Goal: Information Seeking & Learning: Learn about a topic

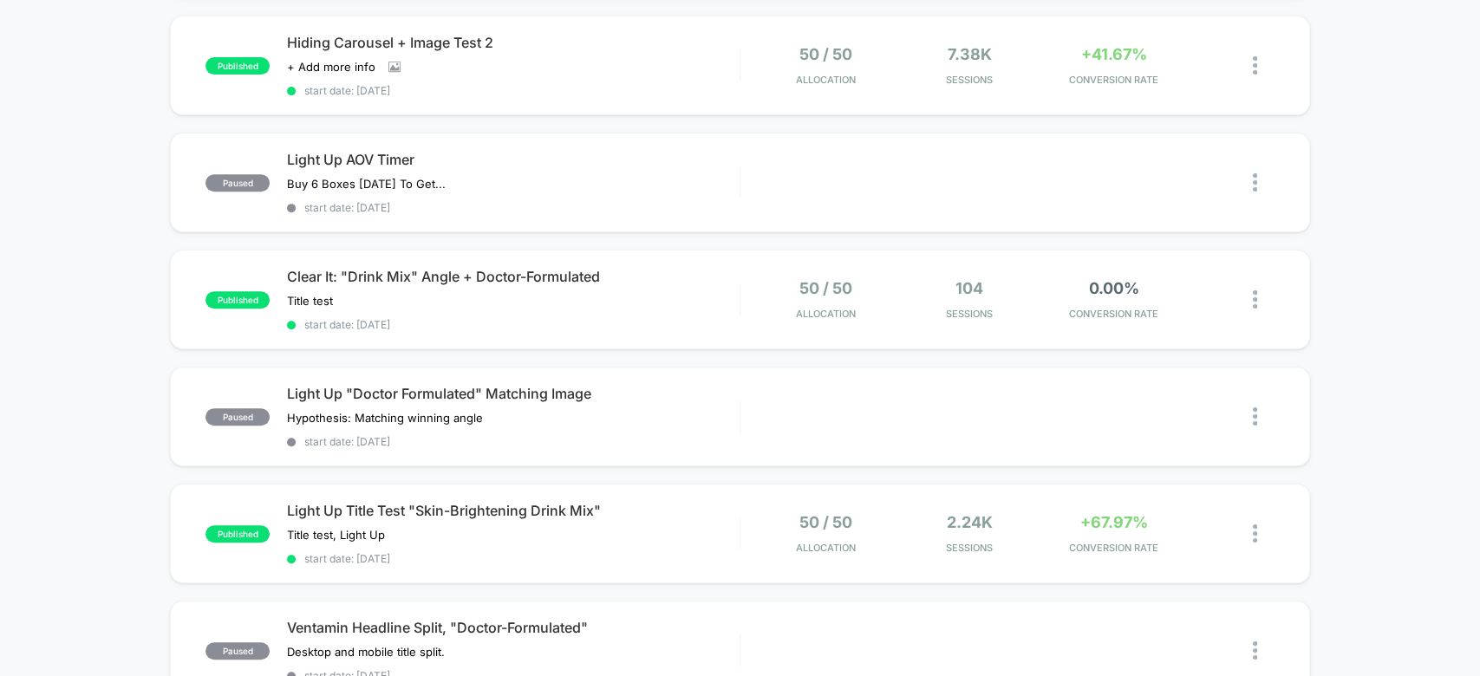
scroll to position [371, 0]
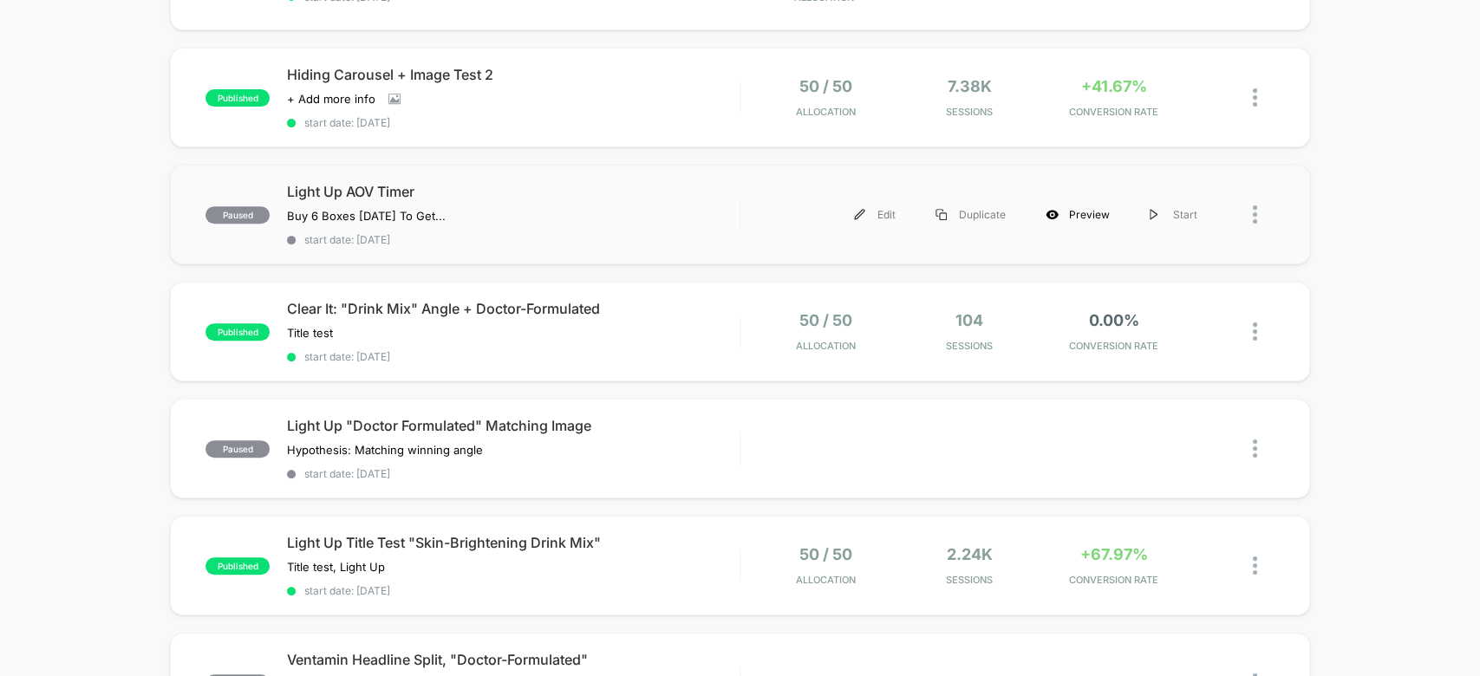
click at [1084, 214] on div "Preview" at bounding box center [1078, 214] width 104 height 39
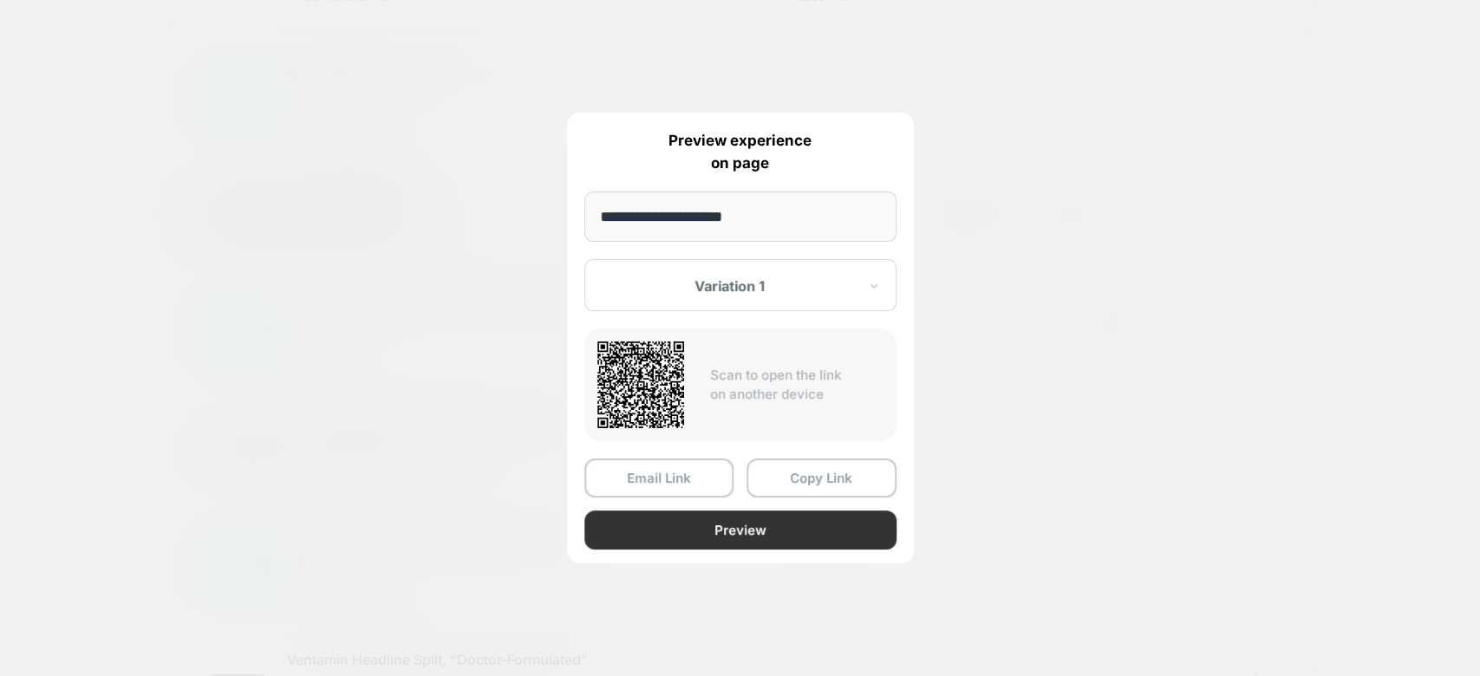
click at [757, 538] on button "Preview" at bounding box center [740, 530] width 312 height 39
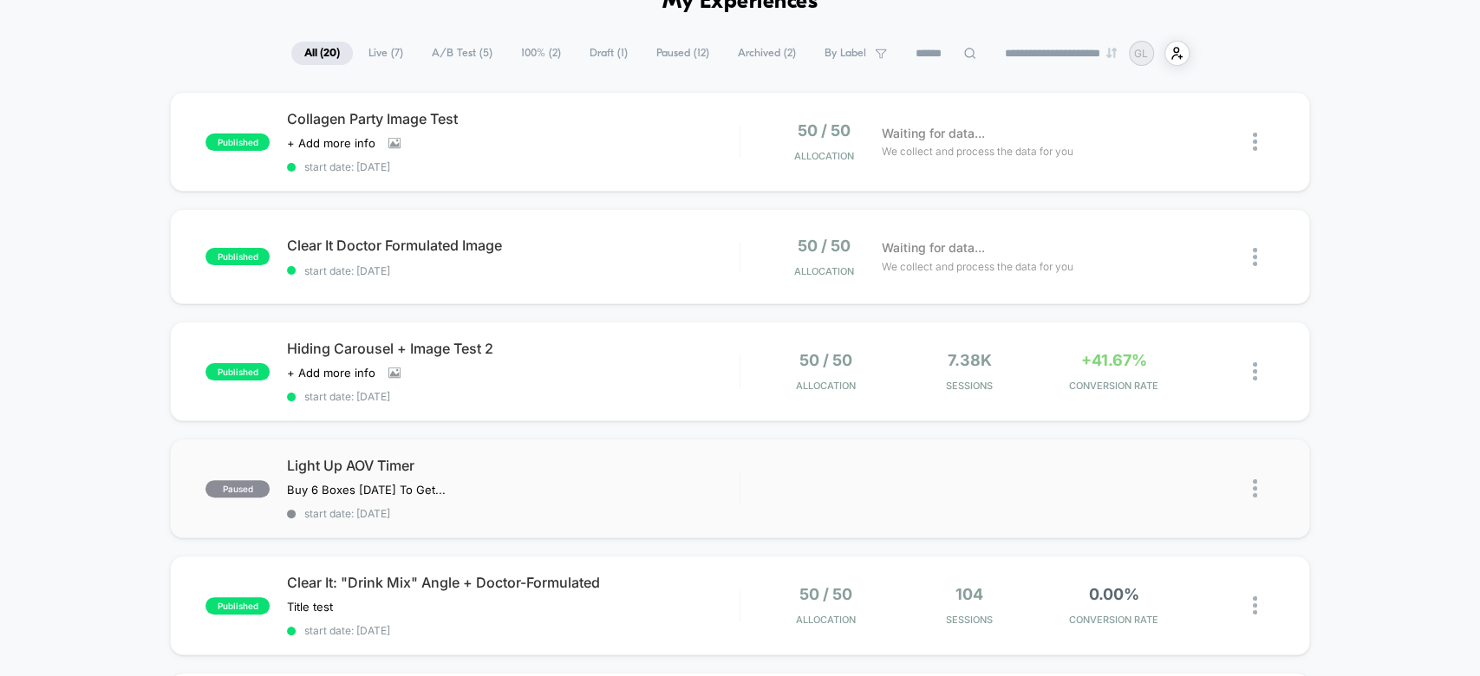
scroll to position [101, 0]
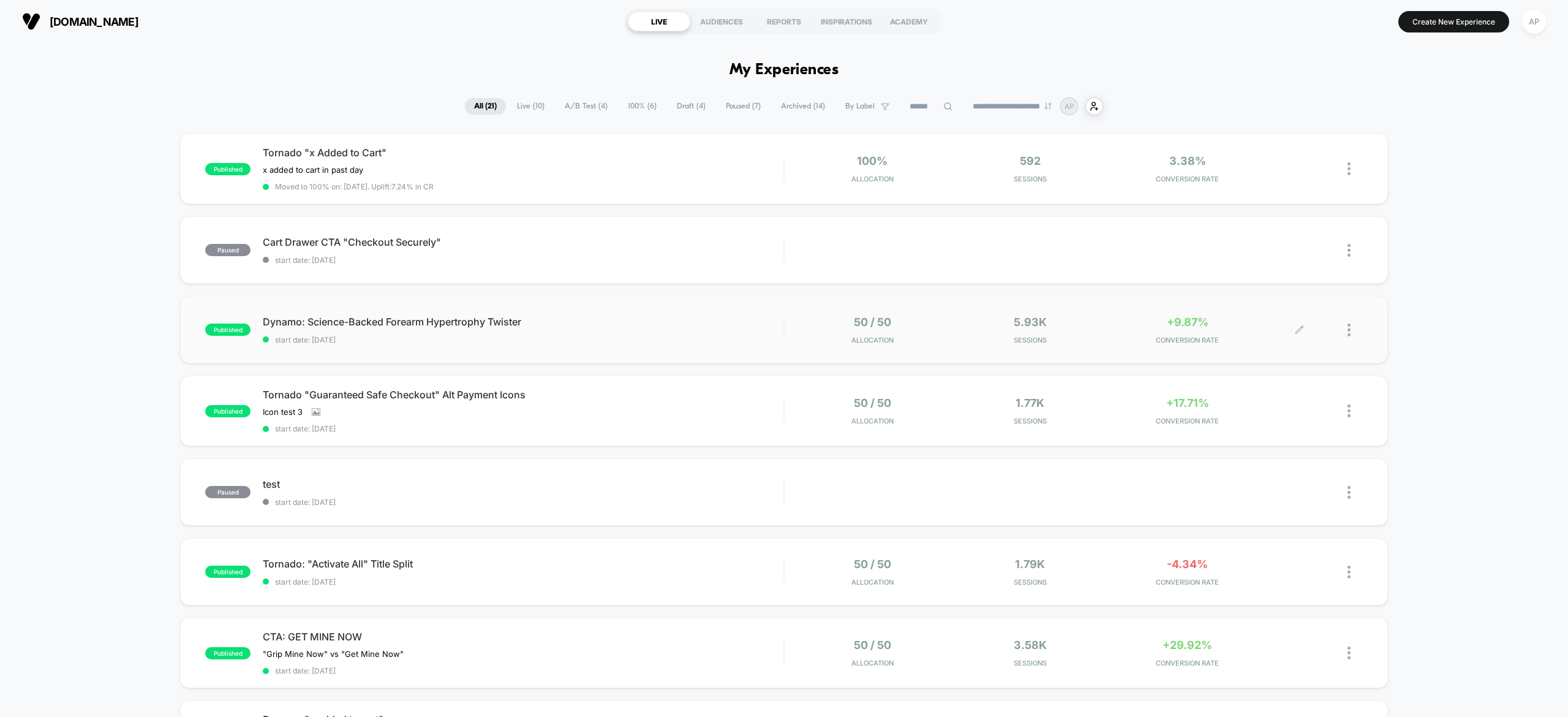
click at [1165, 328] on div "+9.87% CONVERSION RATE" at bounding box center [1188, 330] width 151 height 29
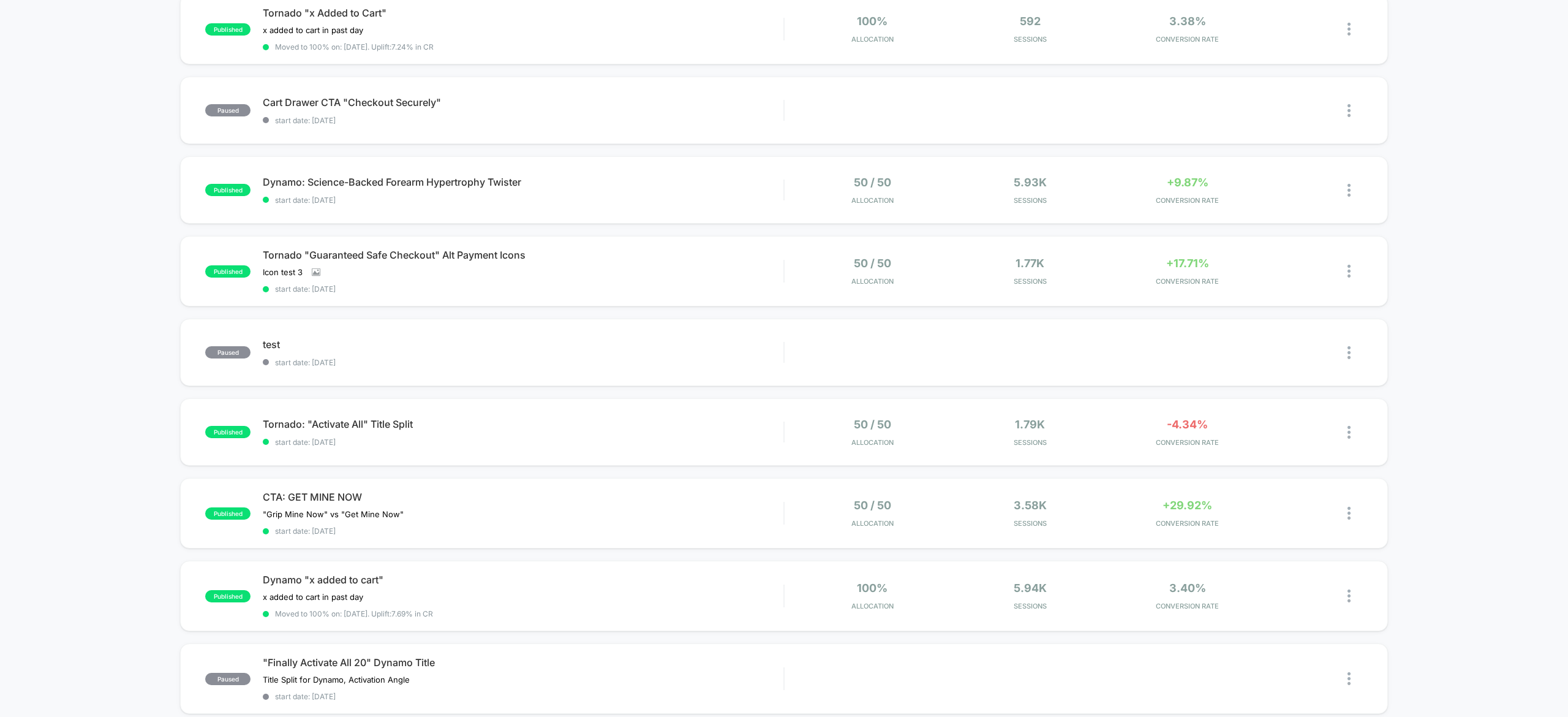
scroll to position [163, 0]
